Goal: Task Accomplishment & Management: Use online tool/utility

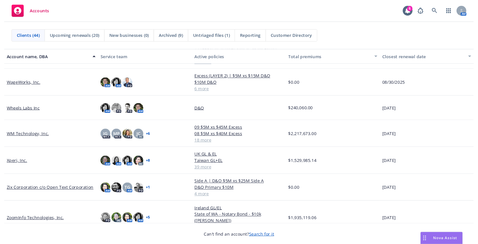
scroll to position [992, 0]
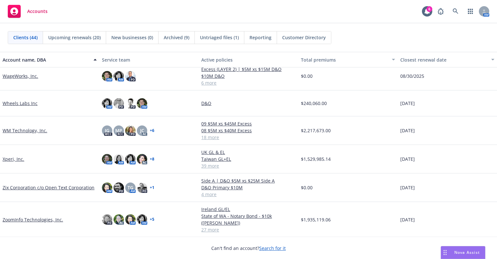
click at [47, 218] on link "ZoomInfo Technologies, Inc." at bounding box center [33, 219] width 61 height 7
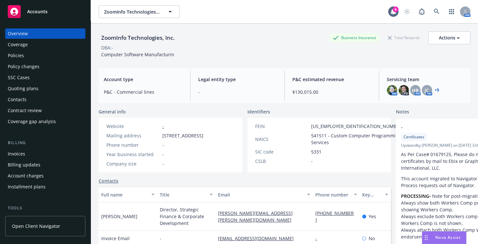
click at [33, 89] on div "Quoting plans" at bounding box center [23, 89] width 31 height 10
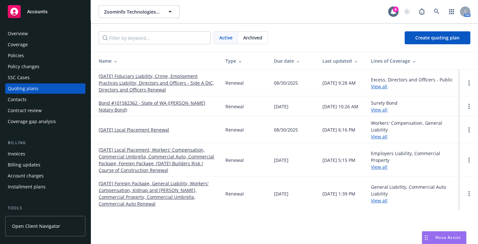
click at [152, 80] on link "[DATE] Fiduciary Liability, Crime, Employment Practices Liability, Directors an…" at bounding box center [157, 83] width 117 height 20
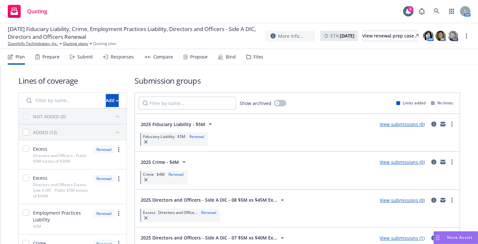
click at [90, 57] on div "Submit" at bounding box center [85, 56] width 16 height 5
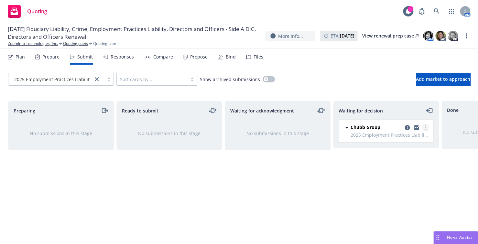
click at [426, 130] on circle "more" at bounding box center [425, 129] width 1 height 1
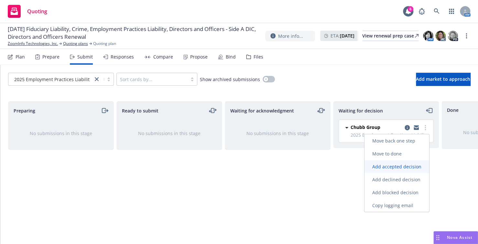
click at [416, 165] on span "Add accepted decision" at bounding box center [397, 166] width 65 height 6
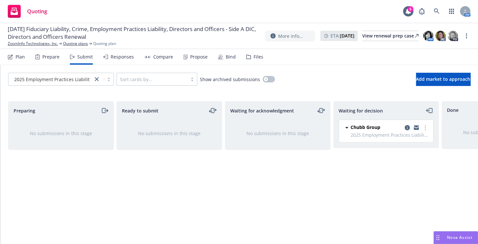
select select "12"
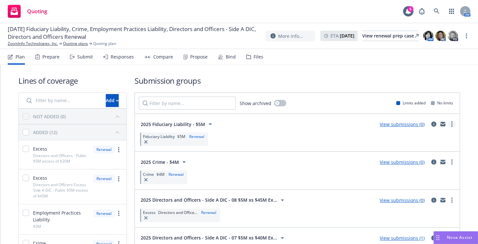
click at [452, 125] on icon "more" at bounding box center [452, 124] width 1 height 5
click at [241, 135] on div "Fiduciary Liability $5M Renewal" at bounding box center [297, 139] width 317 height 16
click at [173, 137] on span "Fiduciary Liability" at bounding box center [159, 137] width 32 height 6
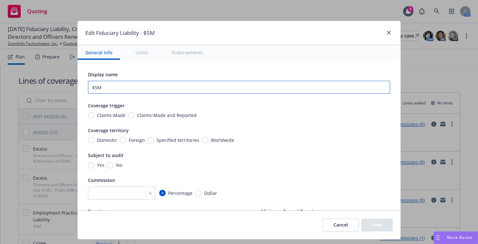
click at [88, 86] on input "$5M" at bounding box center [239, 87] width 302 height 13
type input "2025 Chubb Fiduciary $5M Quote"
click at [135, 115] on span "Claims-Made and Reported" at bounding box center [166, 115] width 62 height 7
click at [129, 115] on input "Claims-Made and Reported" at bounding box center [131, 115] width 6 height 6
radio input "true"
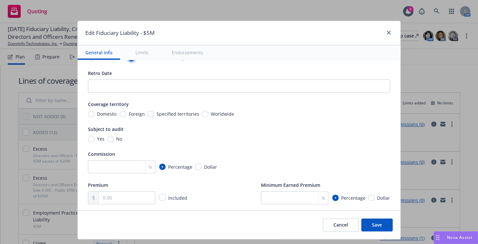
scroll to position [65, 0]
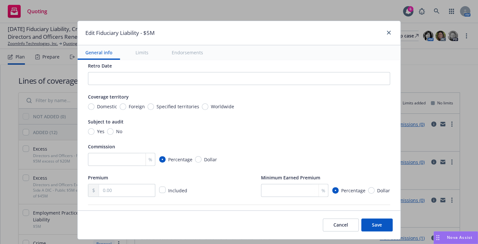
click at [211, 107] on span "Worldwide" at bounding box center [222, 106] width 23 height 7
click at [208, 107] on input "Worldwide" at bounding box center [205, 107] width 6 height 6
radio input "true"
click at [107, 134] on input "No" at bounding box center [110, 132] width 6 height 6
radio input "true"
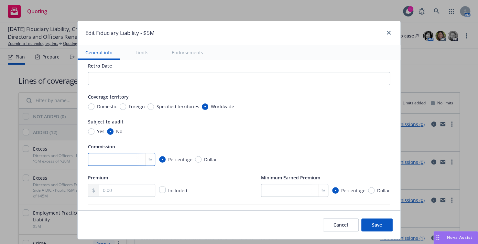
click at [111, 160] on input "number" at bounding box center [121, 159] width 67 height 13
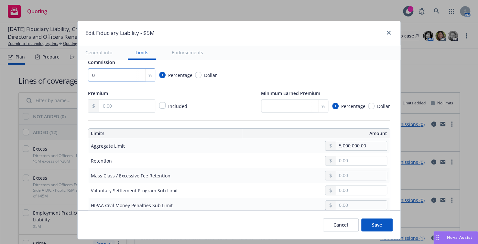
scroll to position [162, 0]
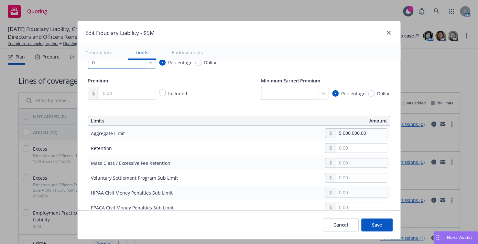
type input "0"
click at [113, 86] on div "Premium Included" at bounding box center [138, 88] width 101 height 23
click at [113, 91] on input "text" at bounding box center [127, 93] width 56 height 12
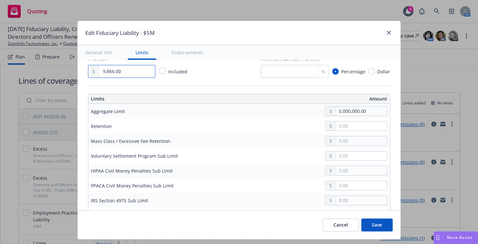
scroll to position [194, 0]
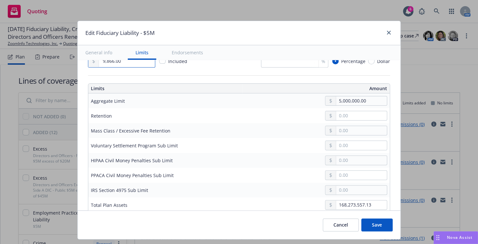
type input "9,866.00"
click at [337, 118] on input "text" at bounding box center [361, 115] width 51 height 9
type input "0.00"
click at [358, 130] on input "text" at bounding box center [361, 130] width 51 height 9
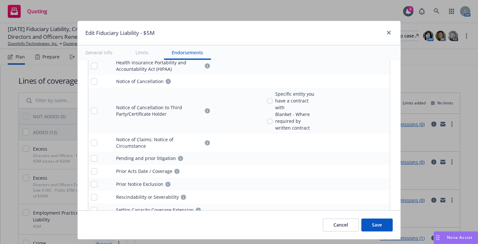
scroll to position [708, 0]
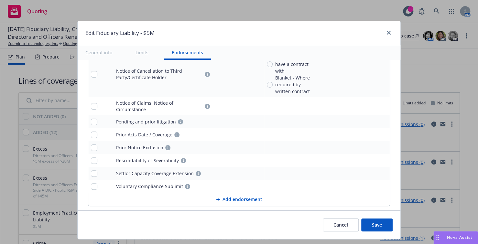
type input "200,000.00"
click at [371, 223] on button "Save" at bounding box center [377, 225] width 31 height 13
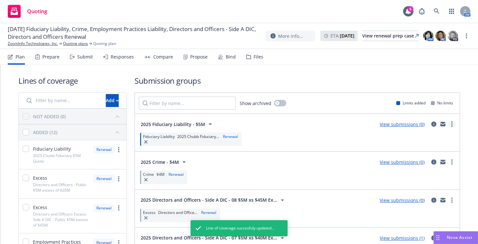
click at [448, 124] on link "more" at bounding box center [452, 124] width 8 height 8
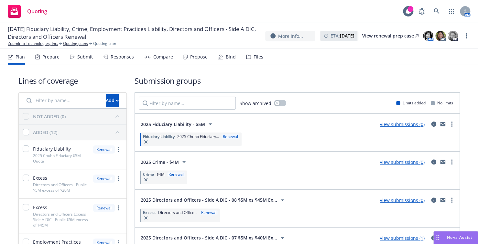
click at [325, 126] on div "2025 Fiduciary Liability - $5M View submissions (0)" at bounding box center [297, 124] width 317 height 13
click at [432, 124] on icon "circleInformation" at bounding box center [434, 124] width 5 height 5
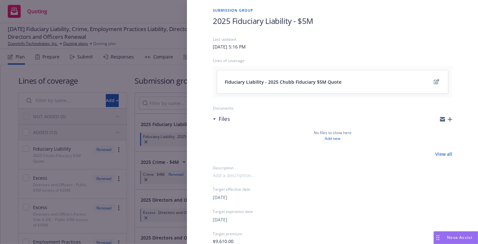
scroll to position [32, 0]
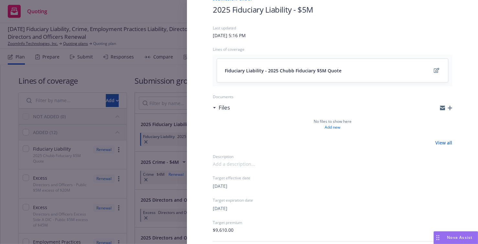
click at [448, 108] on icon "button" at bounding box center [450, 108] width 5 height 5
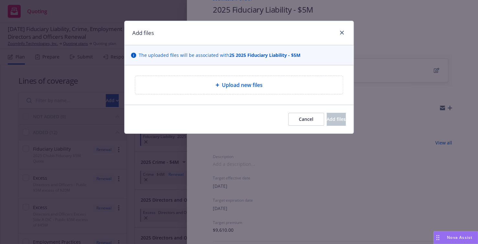
click at [232, 87] on span "Upload new files" at bounding box center [242, 85] width 41 height 8
type textarea "x"
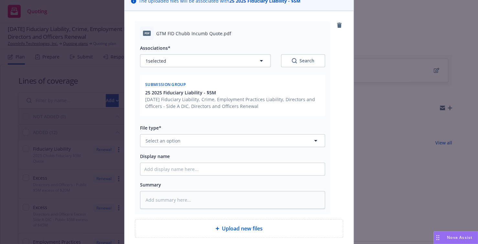
scroll to position [65, 0]
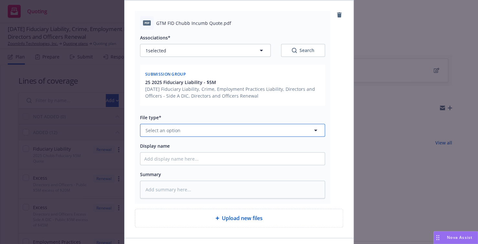
click at [312, 133] on icon "button" at bounding box center [316, 131] width 8 height 8
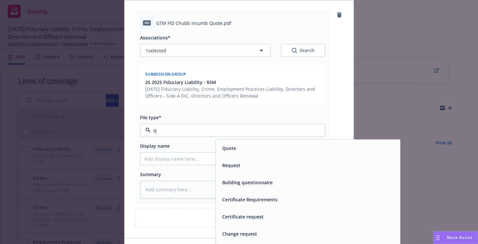
type input "qu"
click at [243, 150] on div "Quote" at bounding box center [308, 148] width 177 height 9
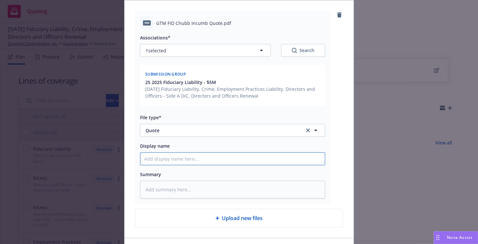
click at [202, 158] on input "Display name" at bounding box center [233, 159] width 185 height 12
type textarea "x"
type input "G"
type textarea "x"
type input "GT"
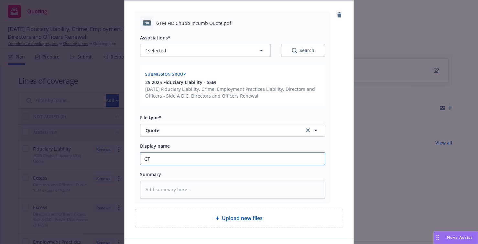
type textarea "x"
type input "GTM"
type textarea "x"
type input "GTM"
type textarea "x"
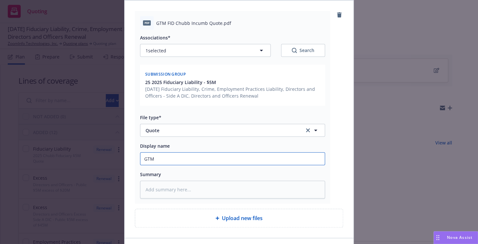
type input "GTM F"
type textarea "x"
type input "GTM"
type textarea "x"
type input "GTM C"
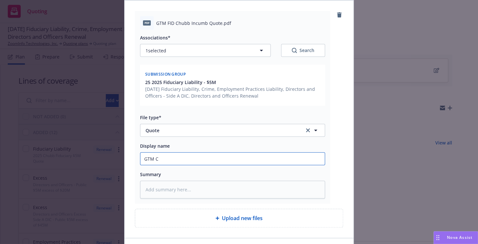
type textarea "x"
type input "GTM Ch"
type textarea "x"
type input "GTM Chu"
type textarea "x"
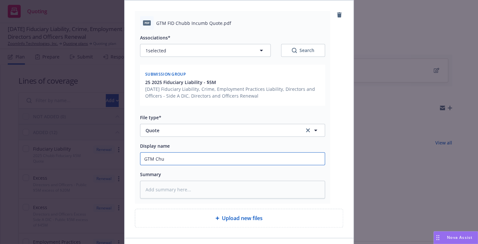
type input "GTM Chub"
type textarea "x"
type input "GTM Chubb"
type textarea "x"
type input "GTM Chubb"
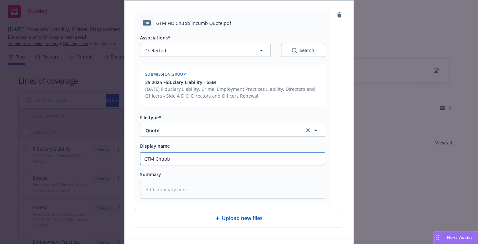
type textarea "x"
type input "GTM Chubb F"
type textarea "x"
type input "GTM Chubb"
type textarea "x"
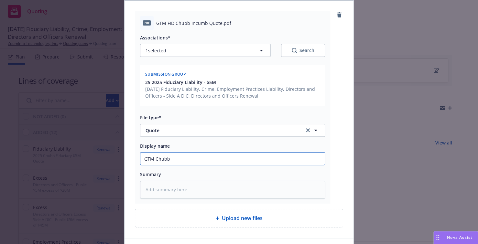
type input "GTM Chubb $"
type textarea "x"
type input "GTM Chubb $5"
type textarea "x"
type input "GTM Chubb $"
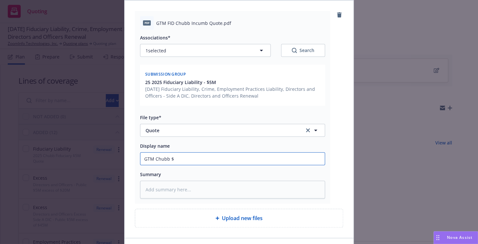
type textarea "x"
type input "GTM Chubb"
type textarea "x"
type input "GTM Chubb F"
type textarea "x"
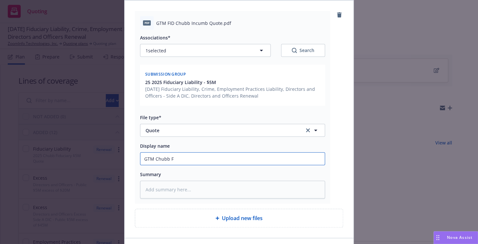
type input "GTM Chubb Fi"
type textarea "x"
type input "GTM Chubb Fid"
type textarea "x"
type input "GTM Chubb Fid $"
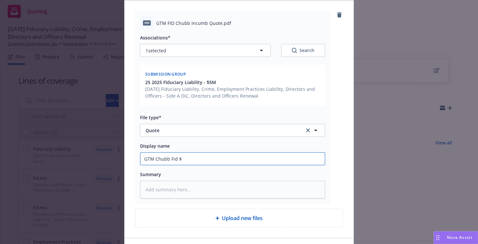
type textarea "x"
type input "GTM Chubb Fid $5"
type textarea "x"
type input "GTM Chubb Fid $5M"
type textarea "x"
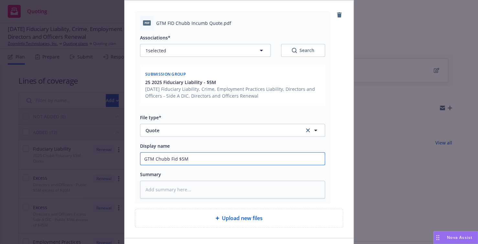
type input "GTM Chubb Fid $5M"
type textarea "x"
type input "GTM Chubb Fid $5M Q"
type textarea "x"
type input "GTM Chubb Fid $5M Qu"
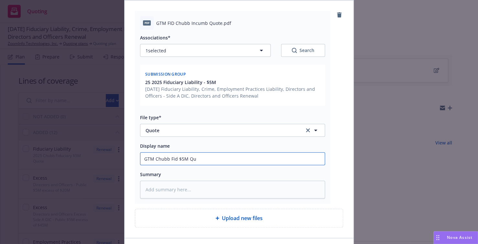
type textarea "x"
type input "GTM Chubb Fid $5M Quo"
type textarea "x"
type input "GTM Chubb Fid $5M Quot"
type textarea "x"
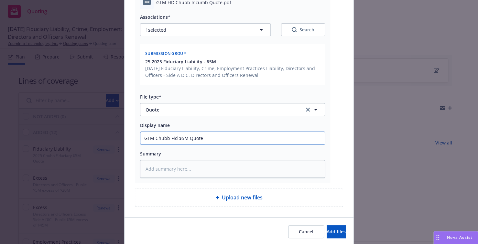
scroll to position [108, 0]
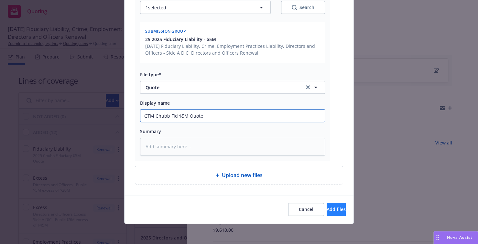
type input "GTM Chubb Fid $5M Quote"
click at [327, 207] on span "Add files" at bounding box center [336, 210] width 19 height 6
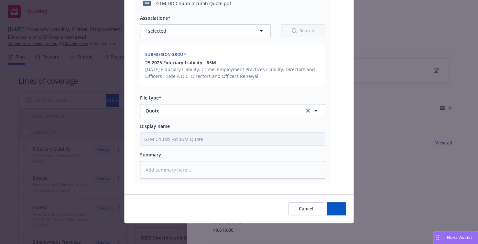
scroll to position [84, 0]
type textarea "x"
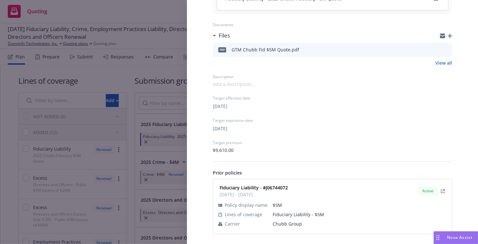
scroll to position [0, 0]
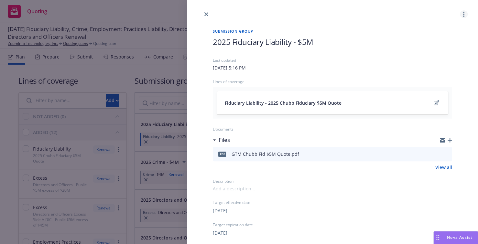
click at [460, 11] on link "more" at bounding box center [464, 14] width 8 height 8
click at [203, 13] on link "close" at bounding box center [207, 14] width 8 height 8
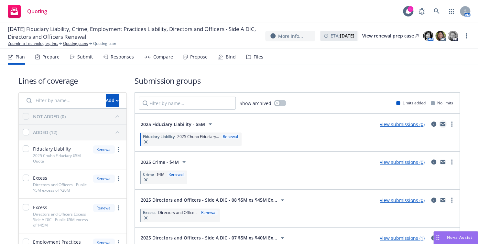
click at [441, 124] on icon "mail" at bounding box center [443, 123] width 5 height 2
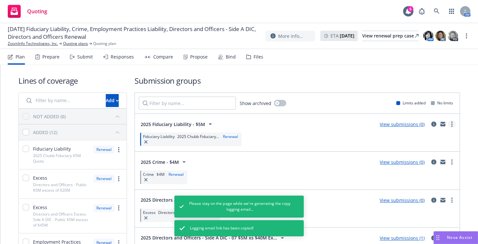
click at [452, 124] on circle "more" at bounding box center [452, 124] width 1 height 1
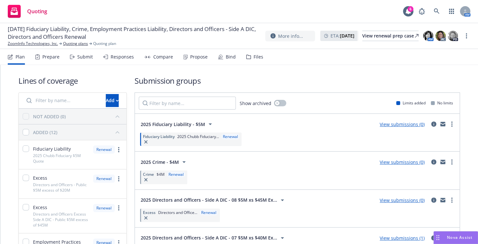
click at [88, 57] on div "Submit" at bounding box center [85, 56] width 16 height 5
click at [230, 136] on div "Renewal" at bounding box center [231, 137] width 18 height 6
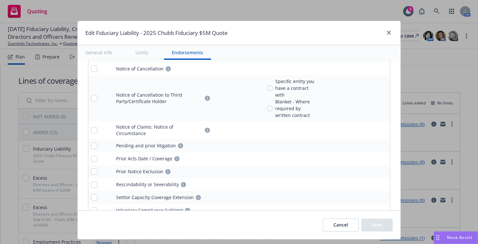
scroll to position [708, 0]
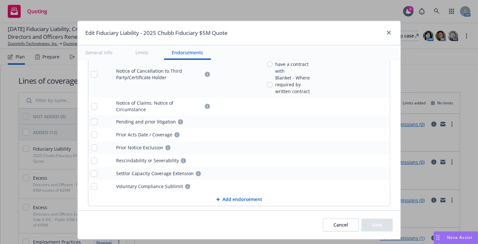
click at [336, 223] on button "Cancel" at bounding box center [341, 225] width 36 height 13
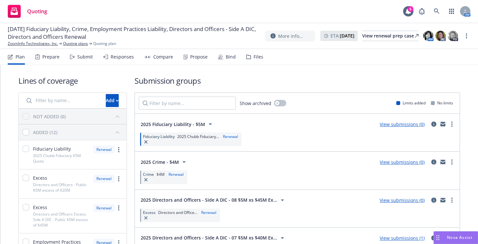
click at [49, 57] on div "Prepare" at bounding box center [50, 56] width 17 height 5
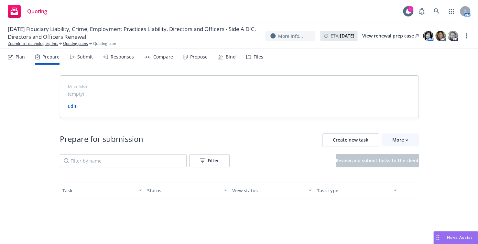
click at [79, 58] on div "Submit" at bounding box center [85, 56] width 16 height 5
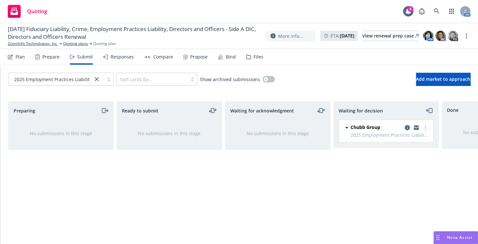
click at [23, 55] on div "Plan" at bounding box center [20, 56] width 9 height 5
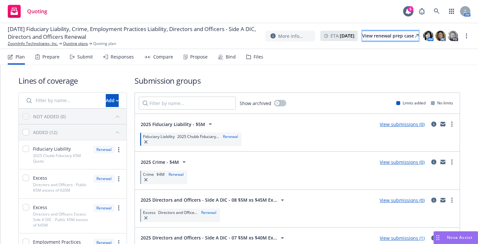
click at [379, 35] on div "View renewal prep case" at bounding box center [391, 36] width 56 height 10
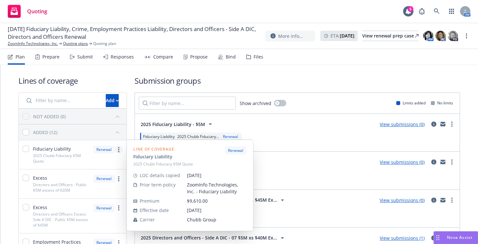
click at [118, 150] on link "more" at bounding box center [119, 150] width 8 height 8
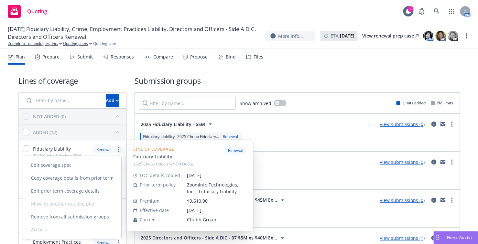
click at [118, 150] on link "more" at bounding box center [119, 150] width 8 height 8
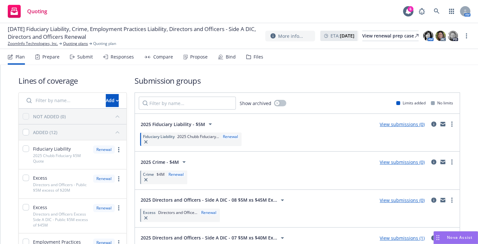
click at [22, 147] on div "Fiduciary Liability 2025 Chubb Fiduciary $5M Quote" at bounding box center [54, 155] width 71 height 29
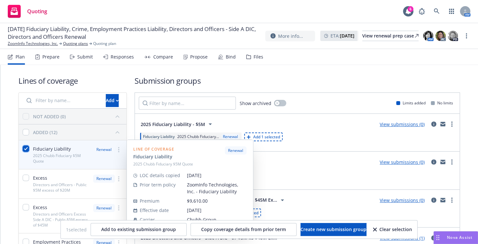
click at [25, 148] on input "checkbox" at bounding box center [26, 149] width 6 height 6
checkbox input "false"
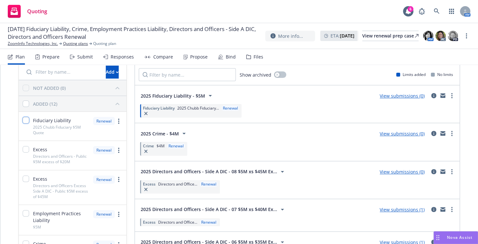
scroll to position [32, 0]
